Goal: Task Accomplishment & Management: Manage account settings

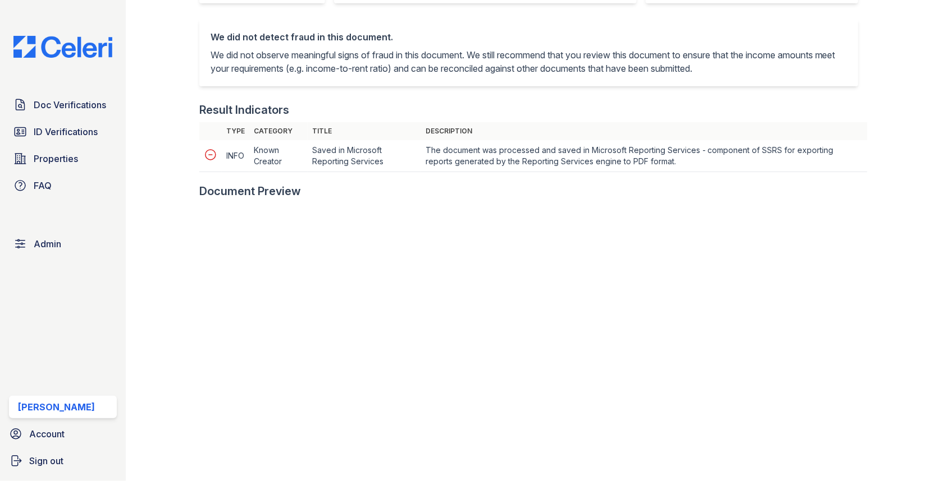
scroll to position [436, 0]
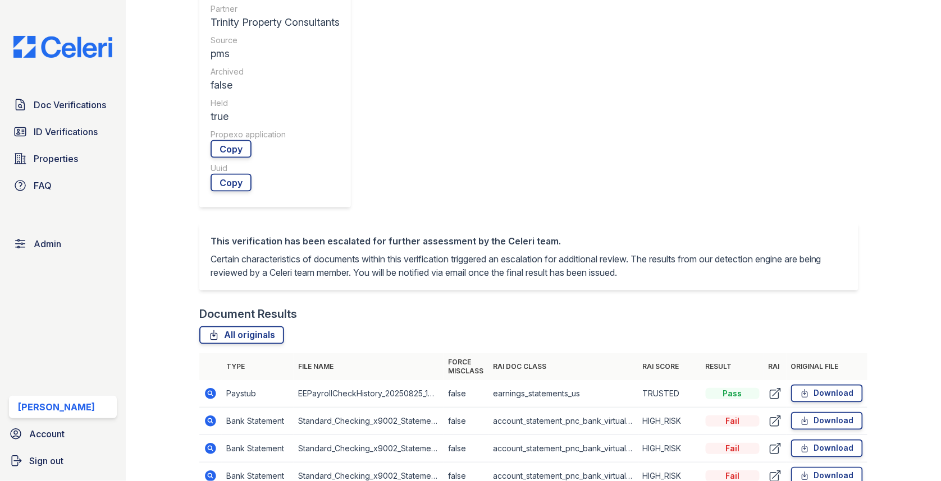
scroll to position [488, 0]
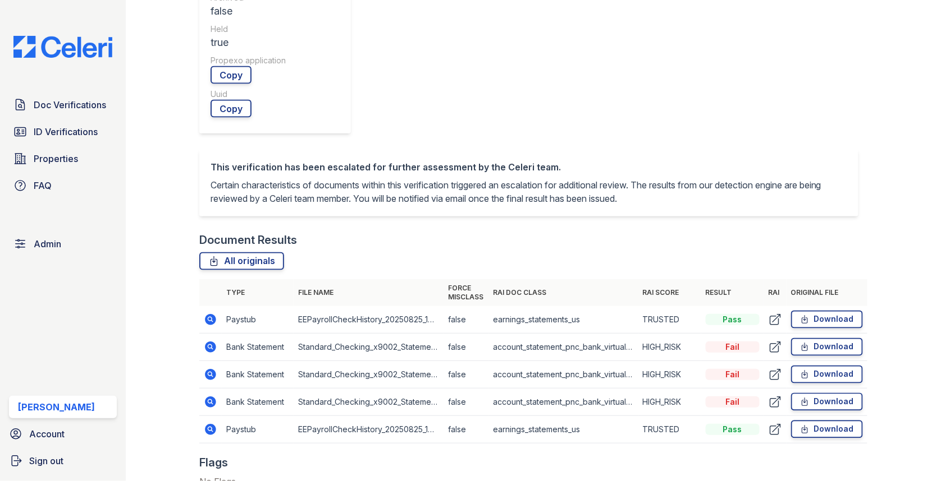
click at [210, 342] on icon at bounding box center [210, 347] width 11 height 11
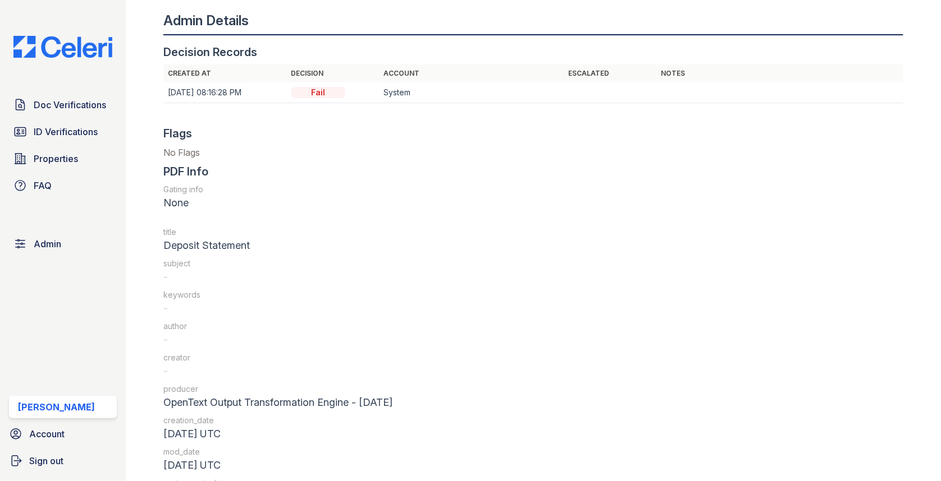
scroll to position [1493, 0]
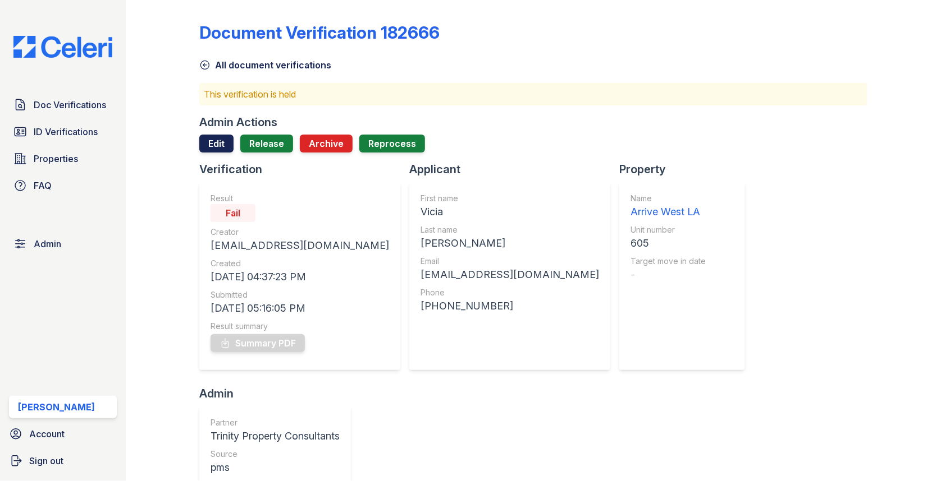
click at [214, 152] on link "Edit" at bounding box center [216, 144] width 34 height 18
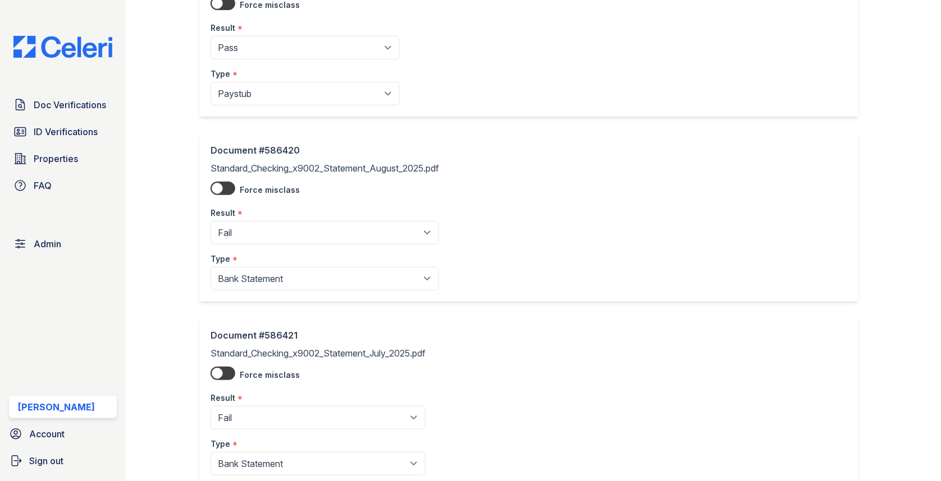
scroll to position [199, 0]
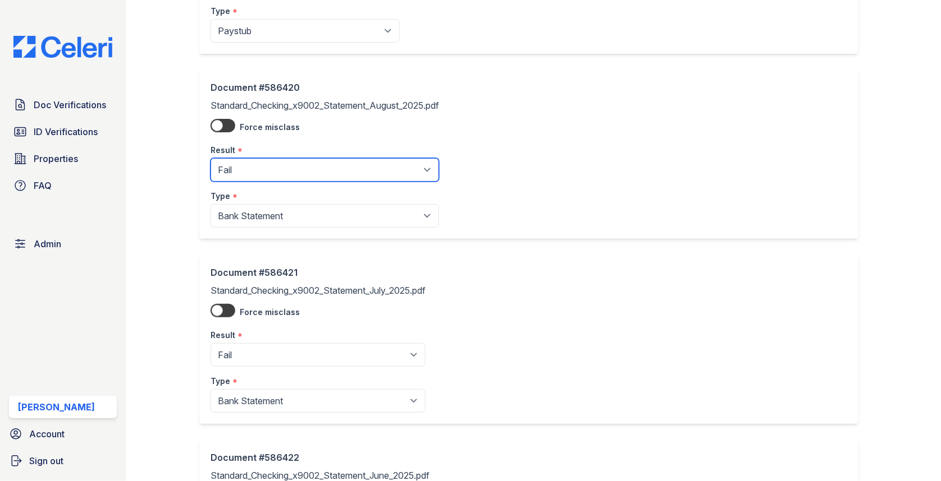
click at [268, 171] on select "Pending Sent Started Processing Pass Fail Caution Error N/A" at bounding box center [324, 170] width 228 height 24
select select "pass"
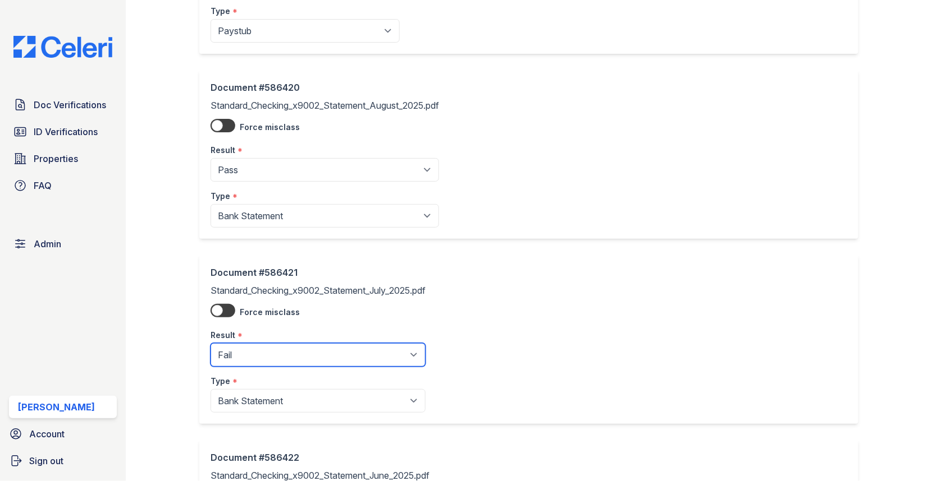
click at [267, 364] on select "Pending Sent Started Processing Pass Fail Caution Error N/A" at bounding box center [317, 355] width 215 height 24
select select "pass"
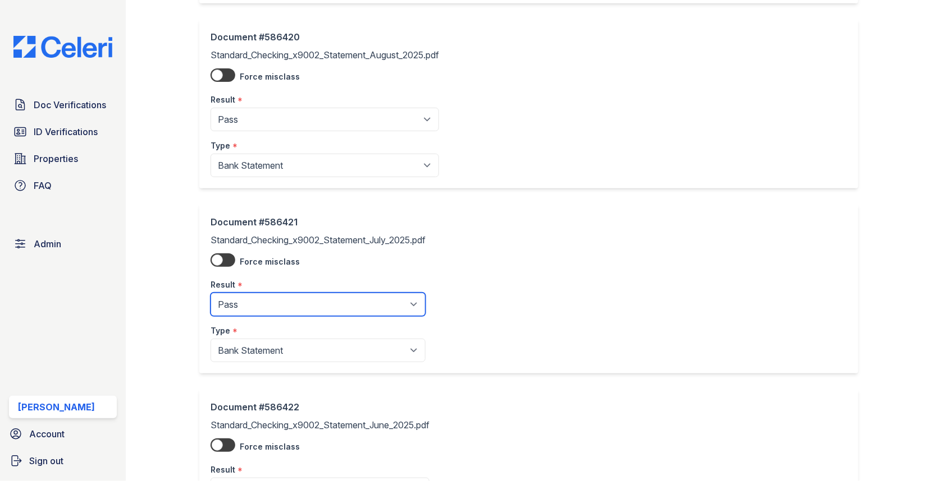
scroll to position [414, 0]
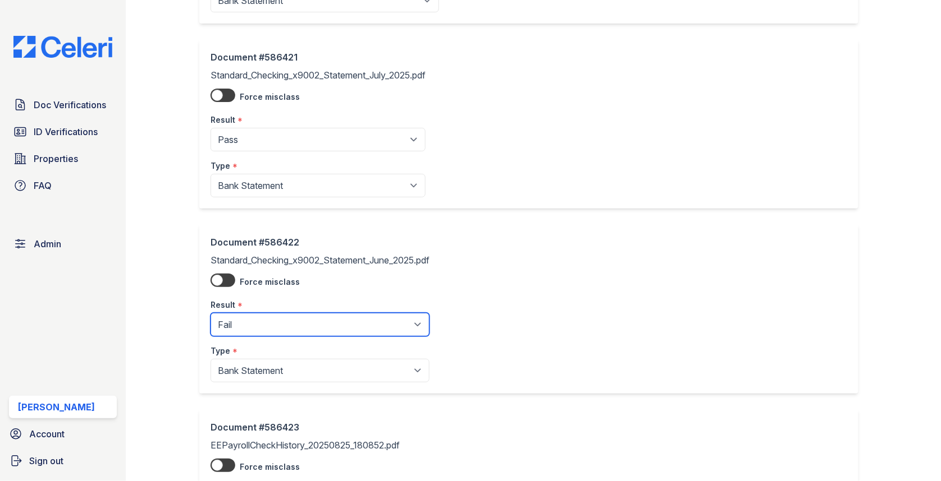
click at [308, 317] on select "Pending Sent Started Processing Pass Fail Caution Error N/A" at bounding box center [319, 325] width 219 height 24
select select "pass"
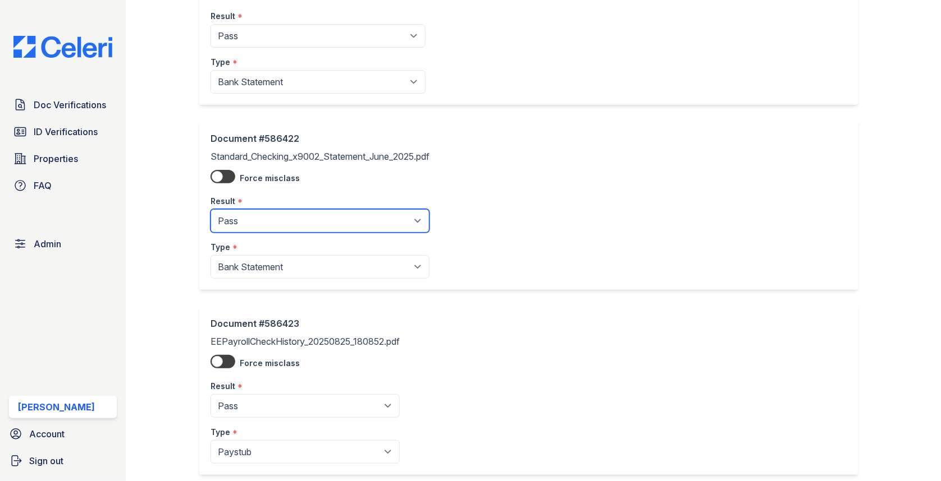
scroll to position [579, 0]
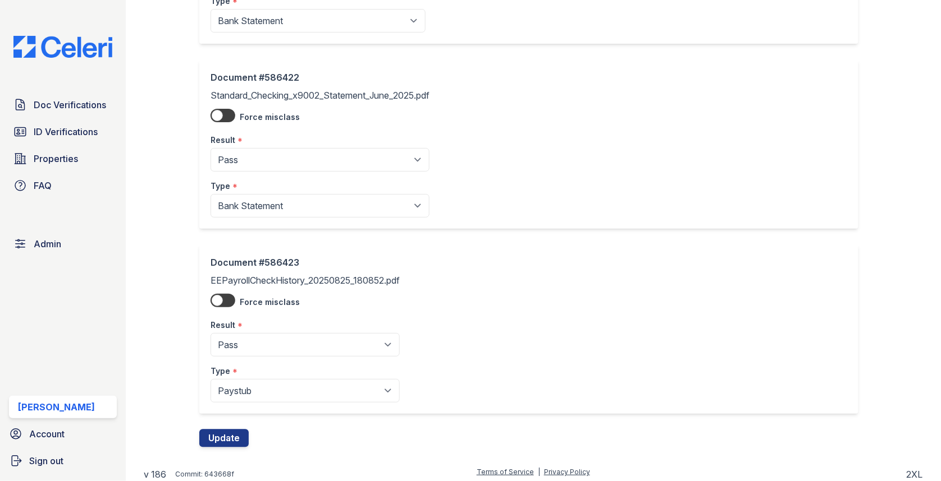
click at [233, 433] on button "Update" at bounding box center [223, 439] width 49 height 18
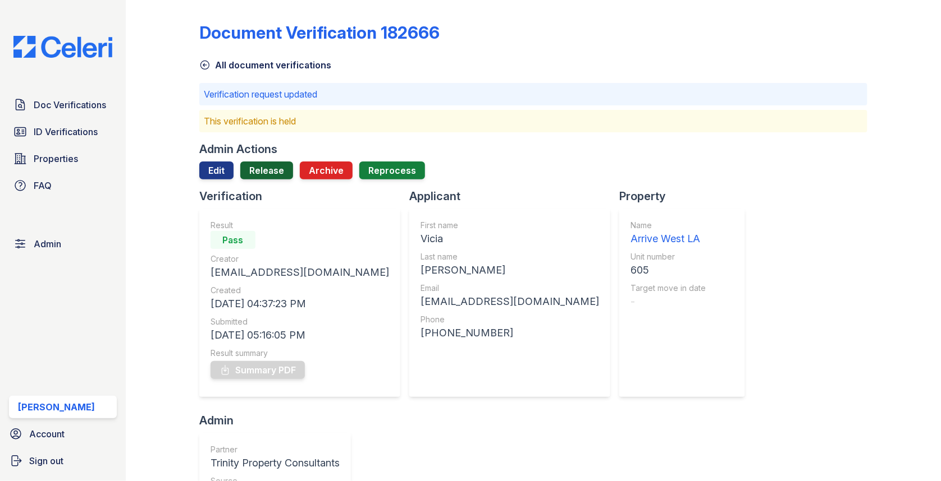
click at [249, 168] on link "Release" at bounding box center [266, 171] width 53 height 18
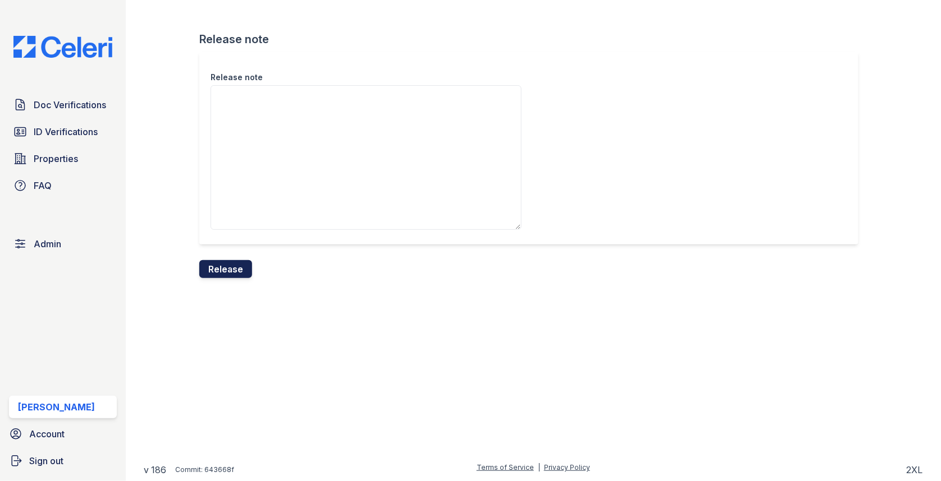
click at [247, 267] on button "Release" at bounding box center [225, 269] width 53 height 18
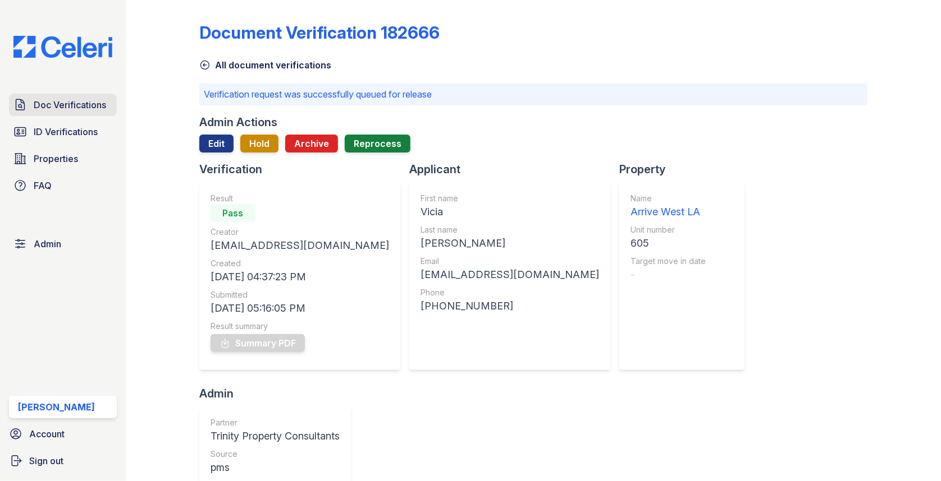
click at [102, 105] on span "Doc Verifications" at bounding box center [70, 104] width 72 height 13
